Goal: Task Accomplishment & Management: Use online tool/utility

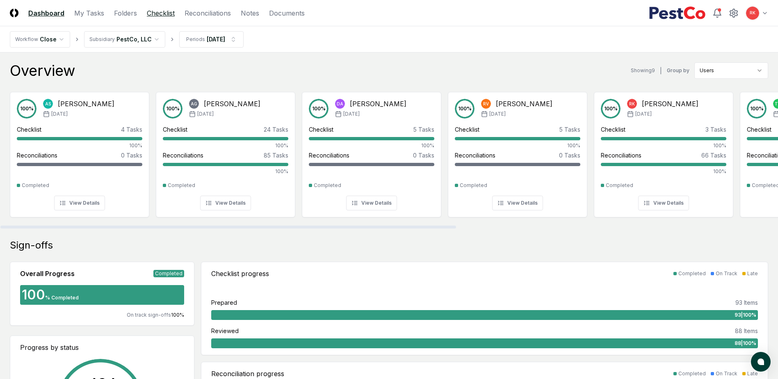
click at [151, 14] on link "Checklist" at bounding box center [161, 13] width 28 height 10
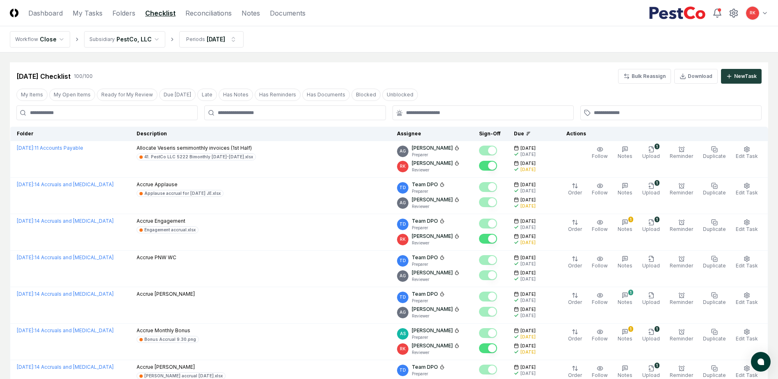
click at [89, 109] on input at bounding box center [106, 112] width 181 height 15
type input "*******"
